Goal: Transaction & Acquisition: Purchase product/service

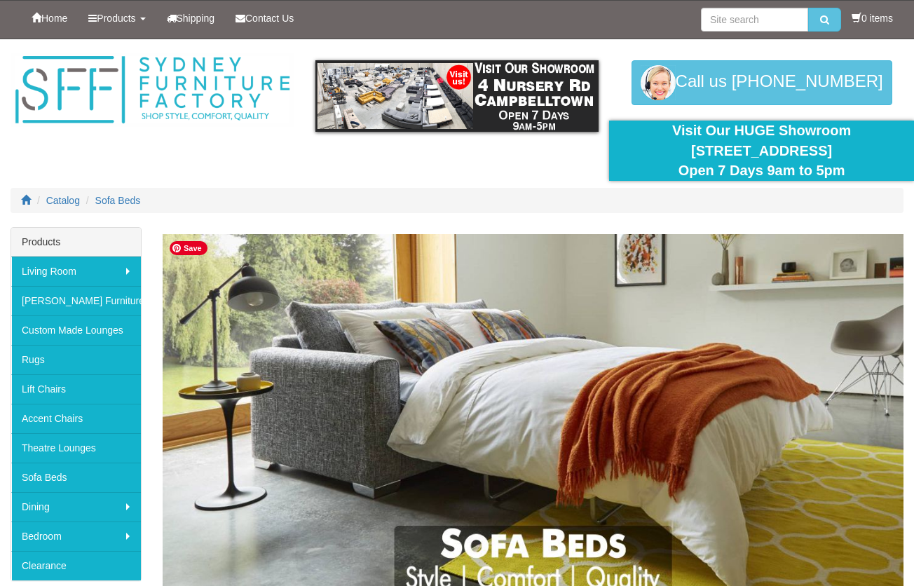
scroll to position [54, 0]
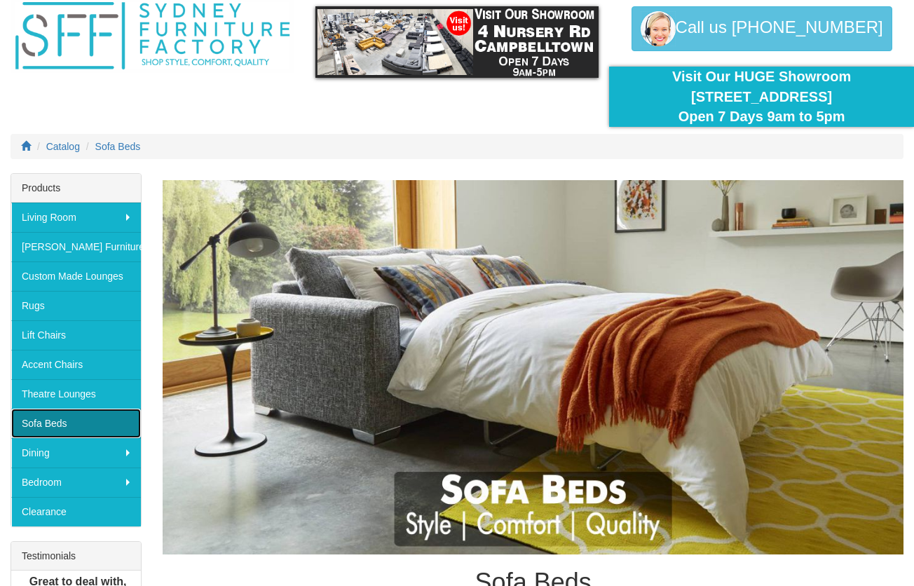
click at [62, 426] on link "Sofa Beds" at bounding box center [76, 423] width 130 height 29
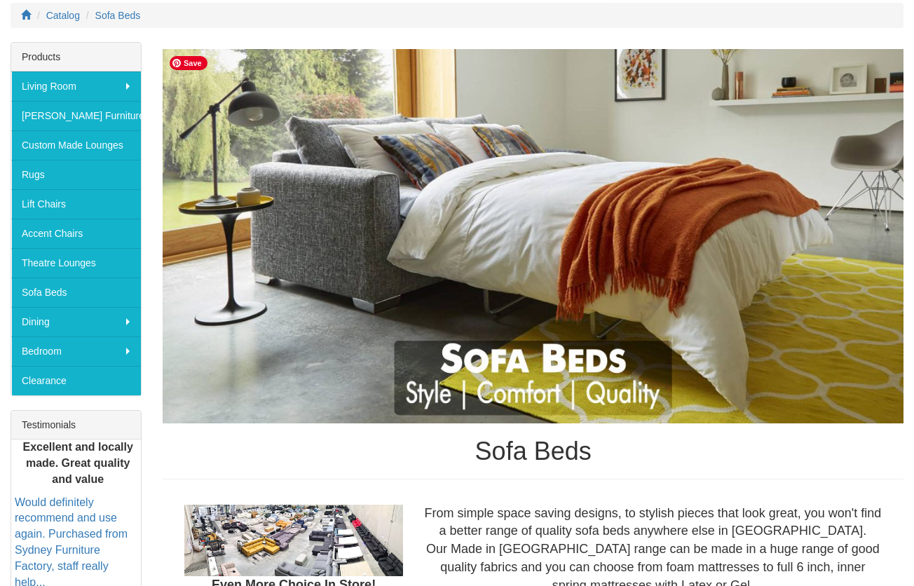
scroll to position [186, 0]
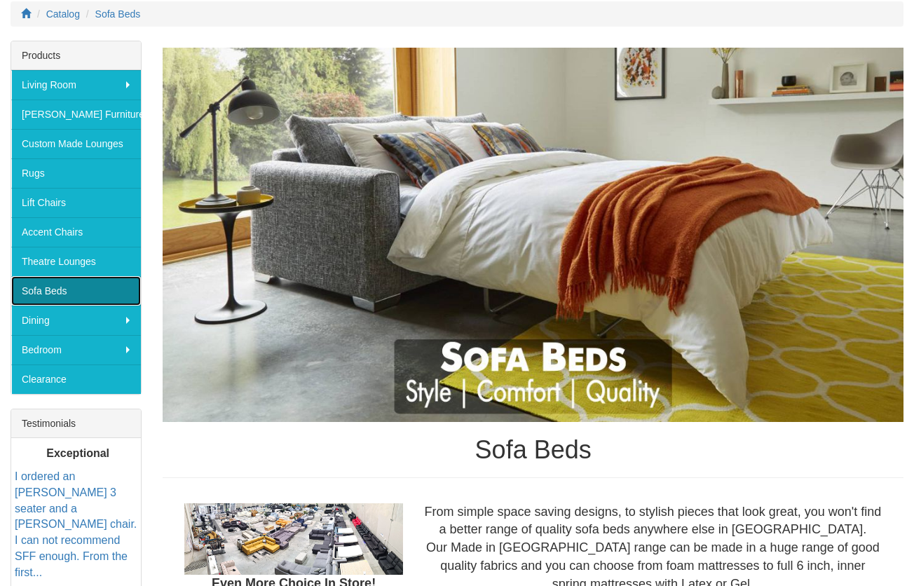
click at [65, 288] on link "Sofa Beds" at bounding box center [76, 290] width 130 height 29
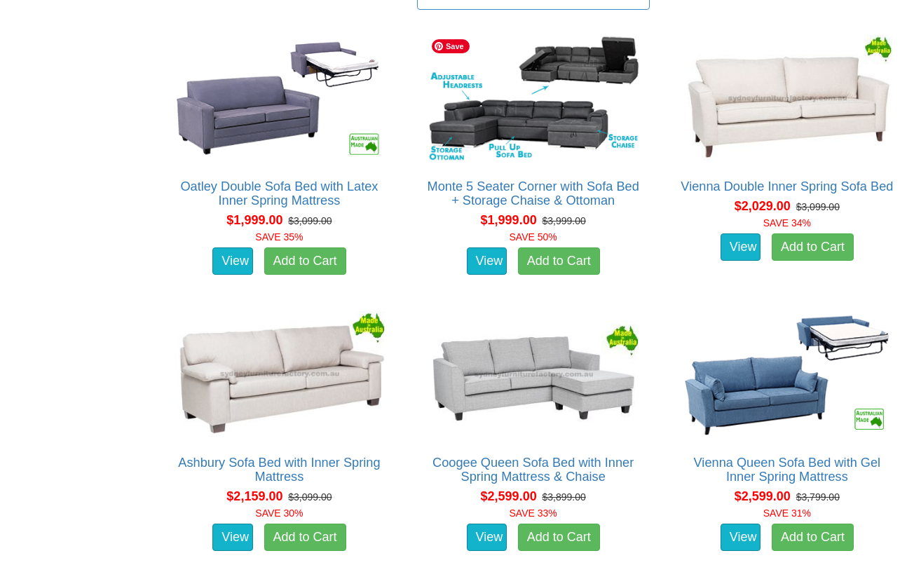
scroll to position [1453, 0]
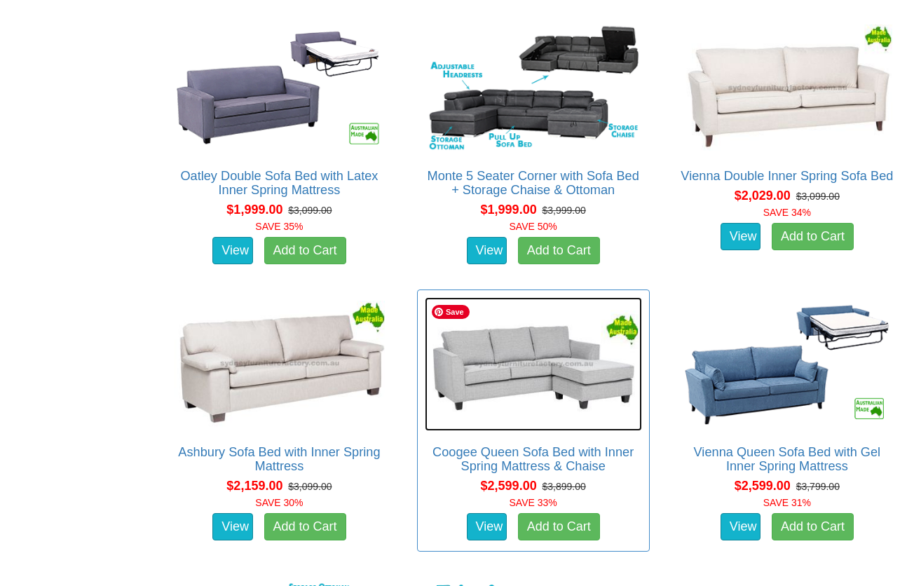
click at [507, 390] on img at bounding box center [533, 363] width 217 height 133
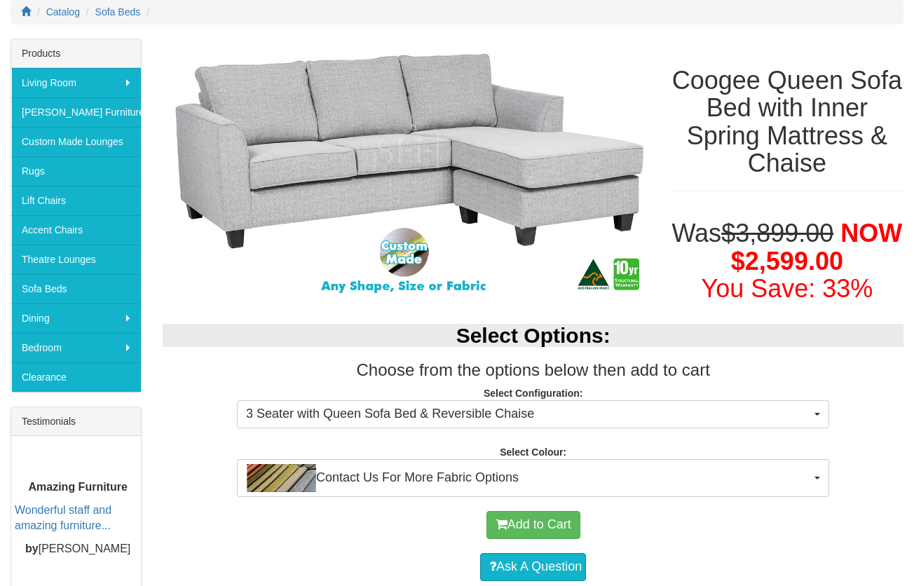
scroll to position [278, 0]
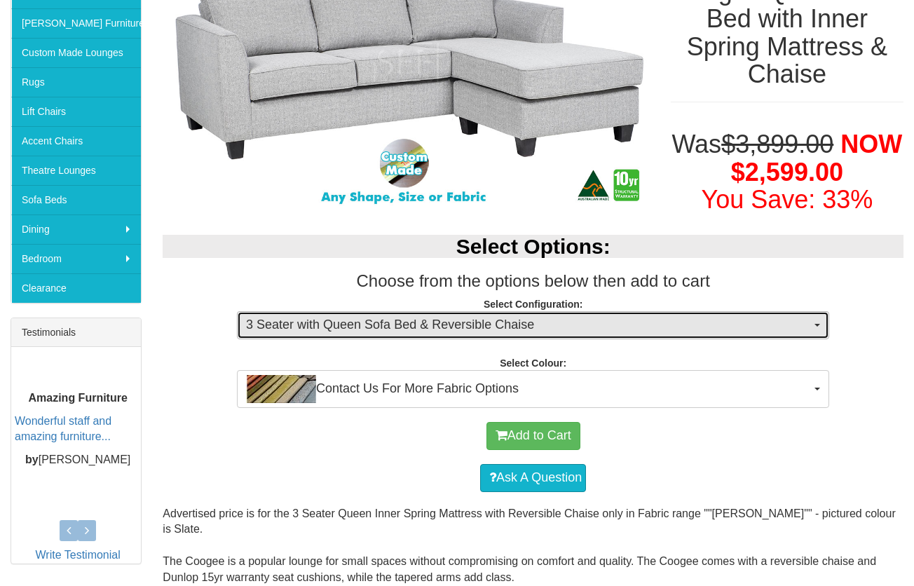
click at [778, 322] on span "3 Seater with Queen Sofa Bed & Reversible Chaise" at bounding box center [528, 325] width 565 height 18
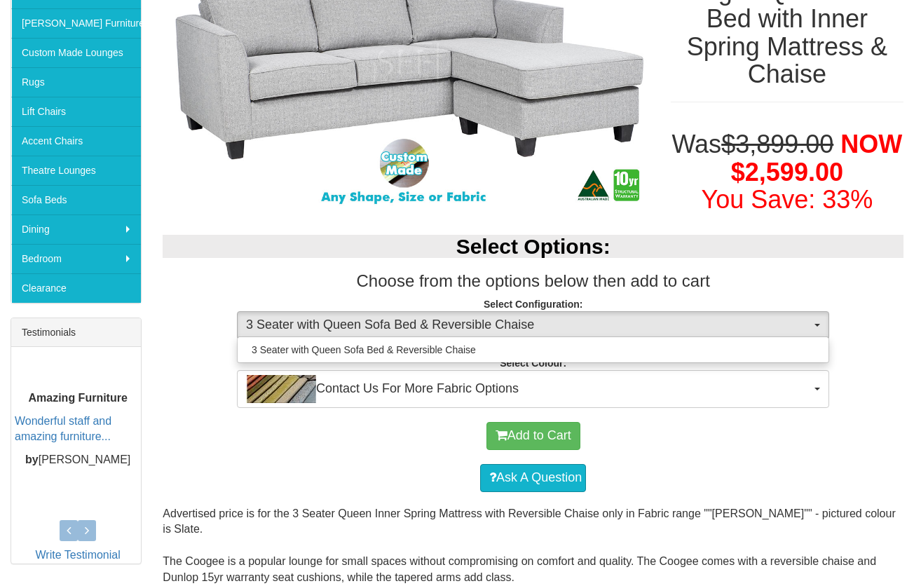
click at [850, 313] on p "Select Configuration: 3 Seater with Queen Sofa Bed & Reversible Chaise 3 Seater…" at bounding box center [533, 316] width 741 height 38
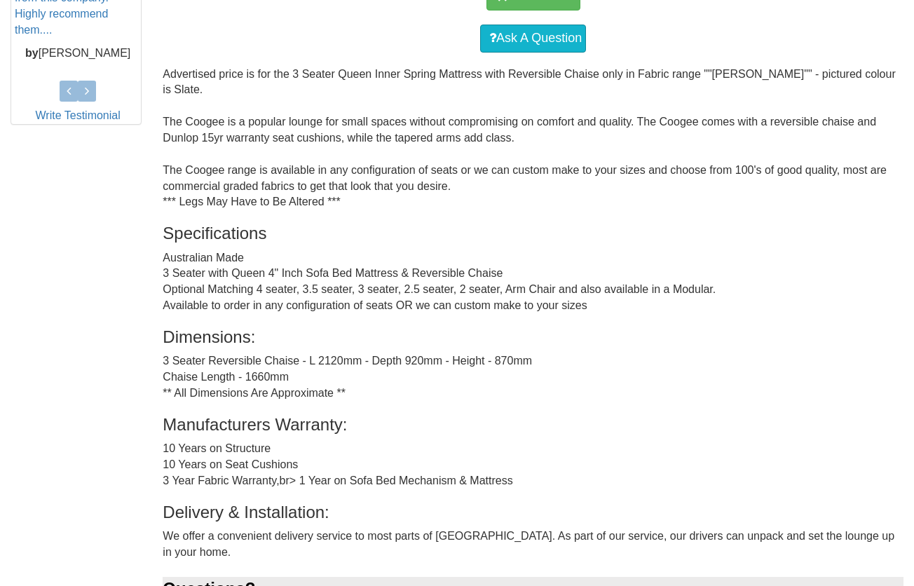
scroll to position [735, 0]
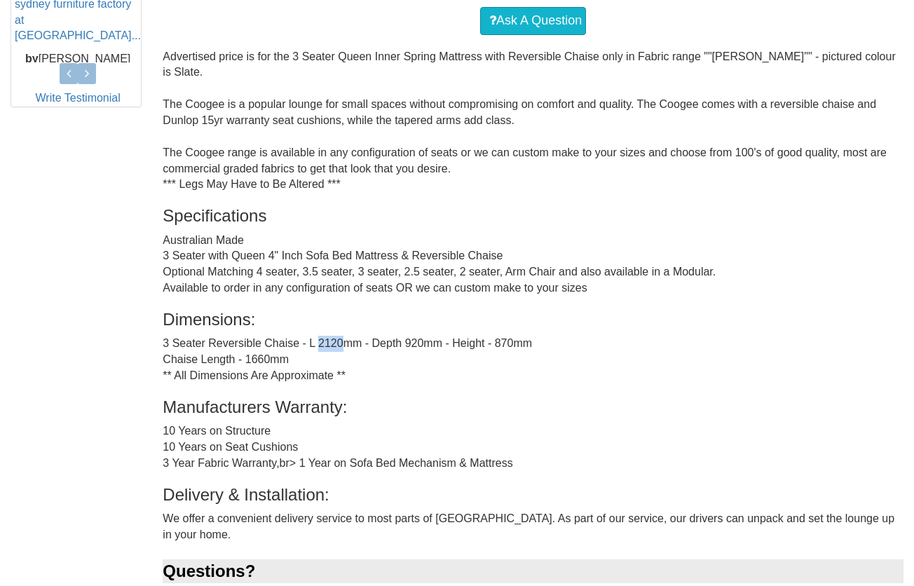
drag, startPoint x: 314, startPoint y: 327, endPoint x: 338, endPoint y: 328, distance: 23.8
click at [338, 328] on div "Advertised price is for the 3 Seater Queen Inner Spring Mattress with Reversibl…" at bounding box center [533, 348] width 741 height 599
click at [400, 359] on div "Advertised price is for the 3 Seater Queen Inner Spring Mattress with Reversibl…" at bounding box center [533, 348] width 741 height 599
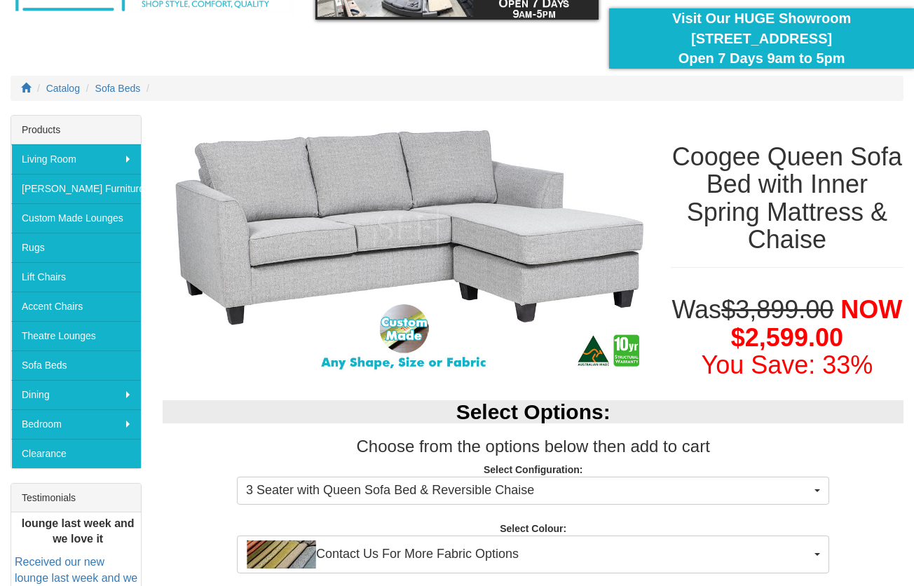
scroll to position [0, 0]
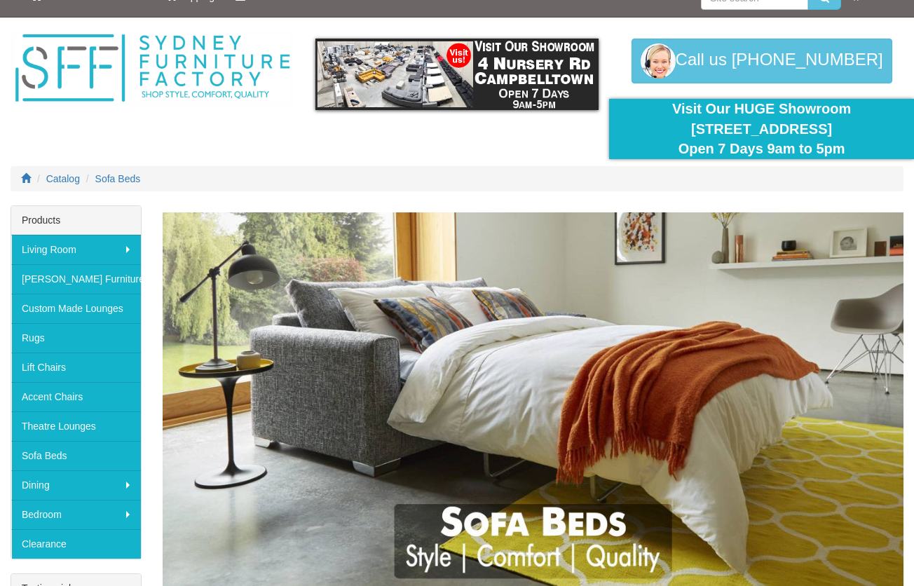
scroll to position [38, 0]
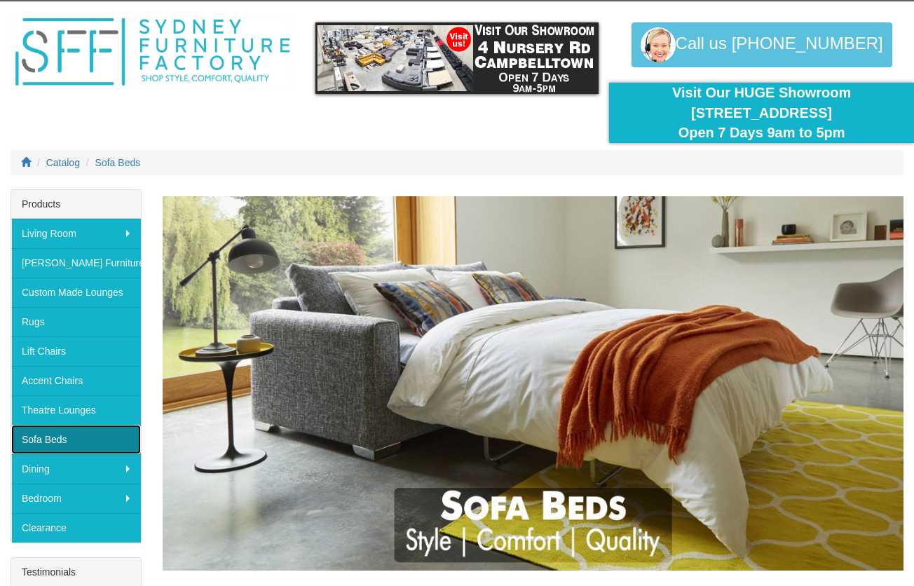
click at [88, 445] on link "Sofa Beds" at bounding box center [76, 439] width 130 height 29
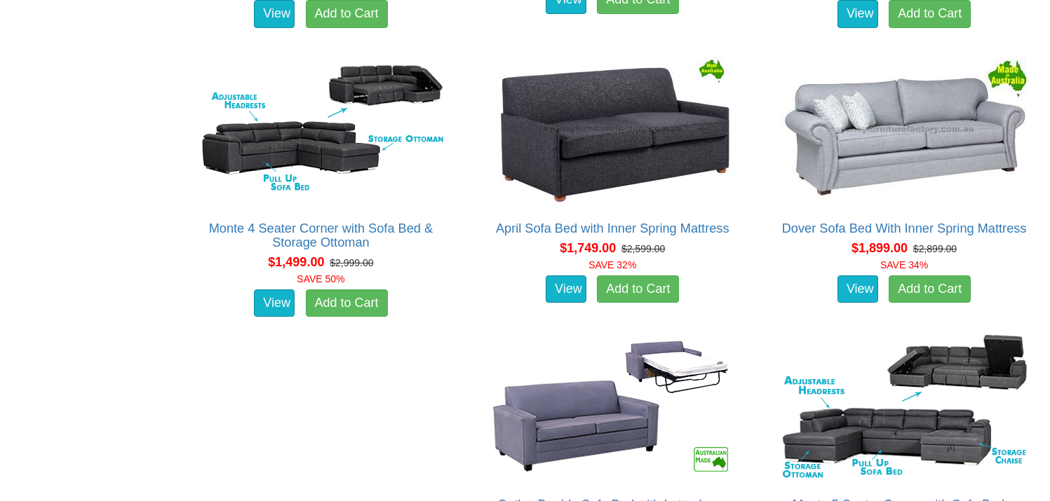
scroll to position [949, 0]
